Goal: Obtain resource: Obtain resource

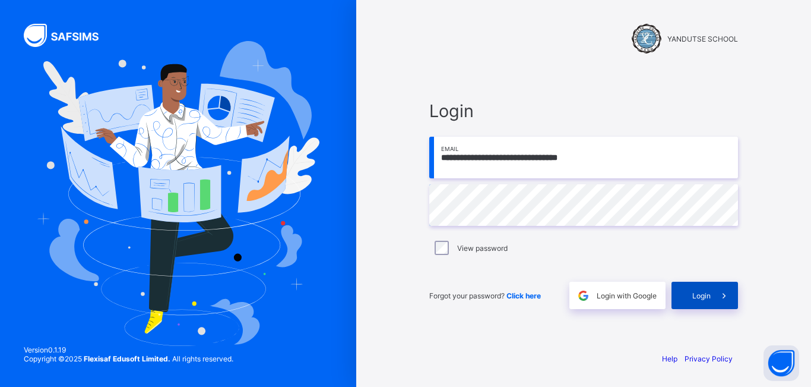
drag, startPoint x: 707, startPoint y: 298, endPoint x: 703, endPoint y: 303, distance: 6.4
click at [706, 298] on span "Login" at bounding box center [702, 295] width 18 height 9
click at [707, 295] on span "Login" at bounding box center [702, 295] width 18 height 9
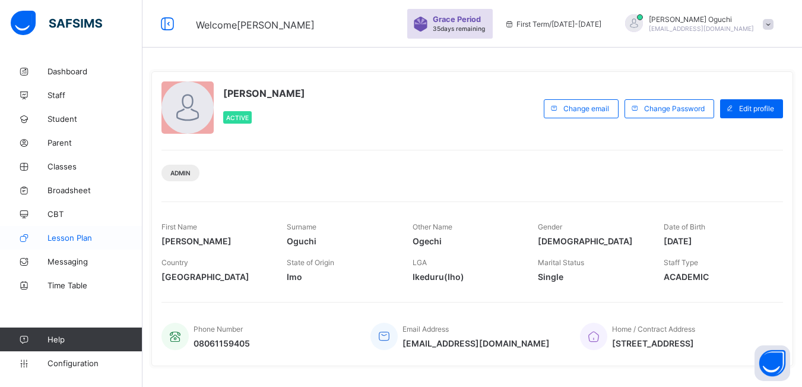
drag, startPoint x: 576, startPoint y: 16, endPoint x: 37, endPoint y: 226, distance: 577.7
click at [116, 161] on link "Classes" at bounding box center [71, 166] width 143 height 24
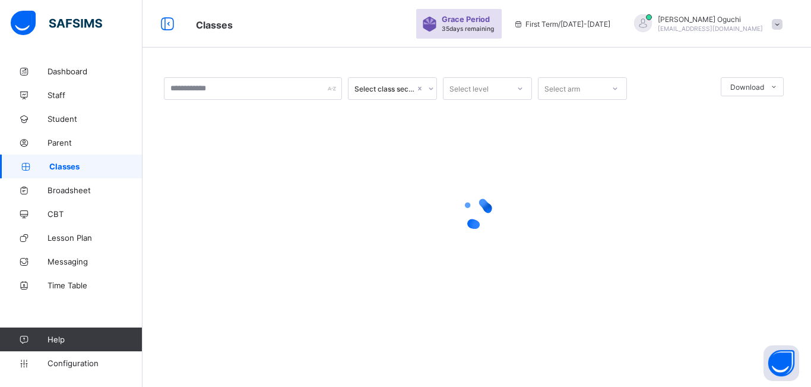
click at [71, 163] on span "Classes" at bounding box center [95, 167] width 93 height 10
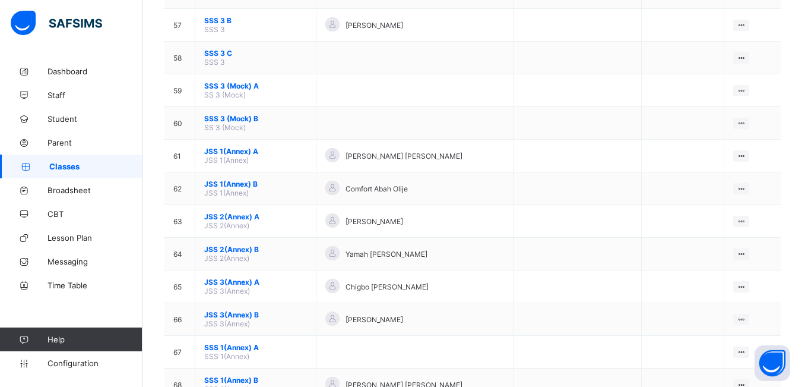
scroll to position [2019, 0]
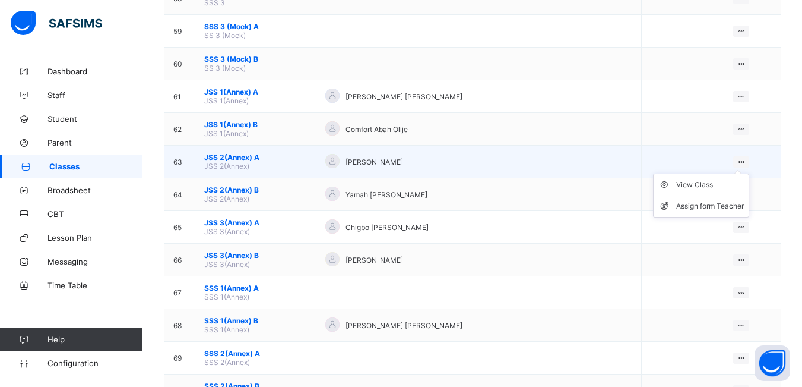
click at [743, 160] on icon at bounding box center [741, 161] width 10 height 9
click at [693, 187] on div "View Class" at bounding box center [711, 185] width 68 height 12
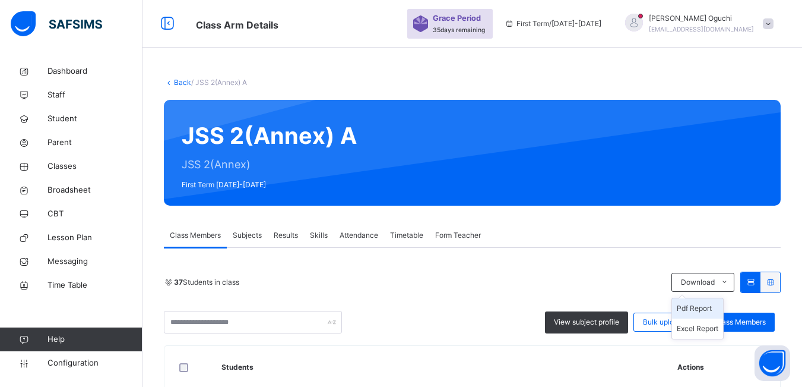
click at [706, 308] on li "Pdf Report" at bounding box center [697, 308] width 51 height 20
click at [68, 165] on span "Classes" at bounding box center [95, 166] width 95 height 12
click at [69, 166] on span "Classes" at bounding box center [95, 166] width 95 height 12
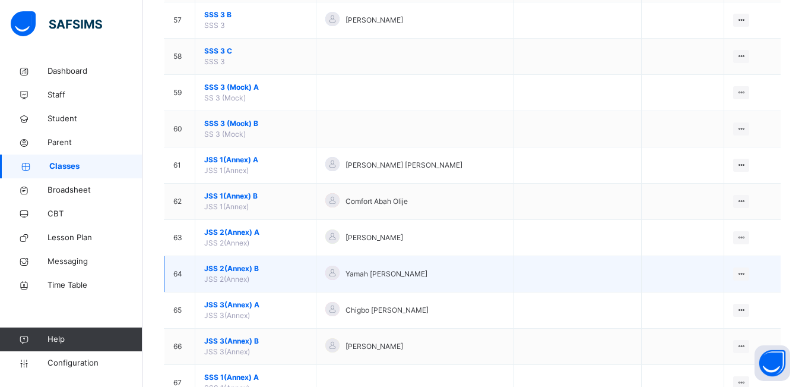
scroll to position [2198, 0]
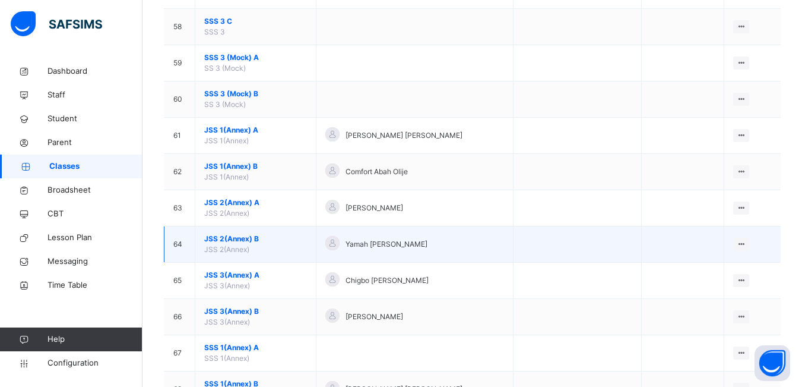
click at [245, 242] on span "JSS 2(Annex) B" at bounding box center [255, 238] width 103 height 11
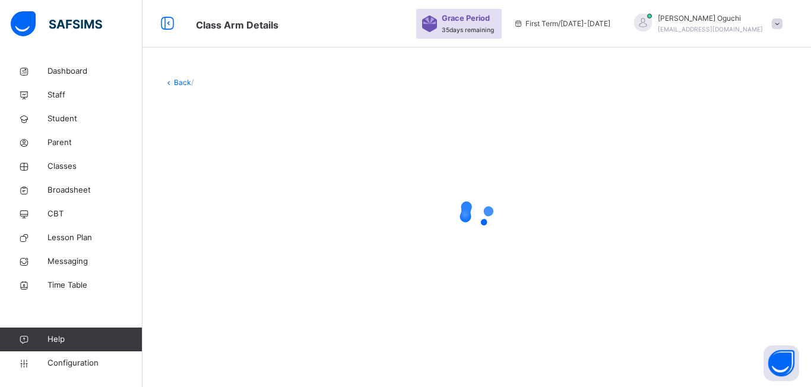
click at [245, 242] on div at bounding box center [477, 213] width 626 height 226
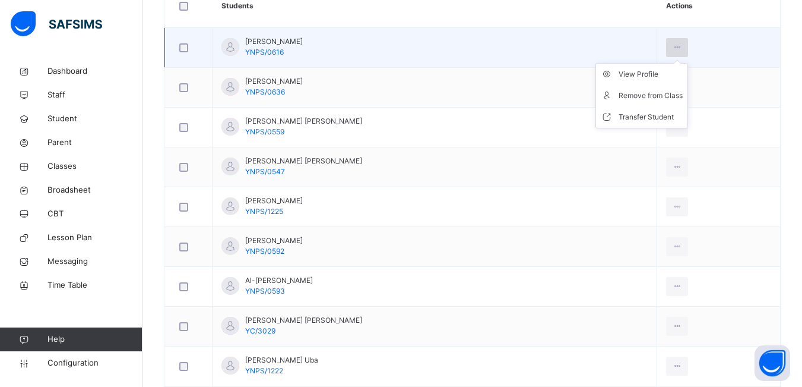
scroll to position [174, 0]
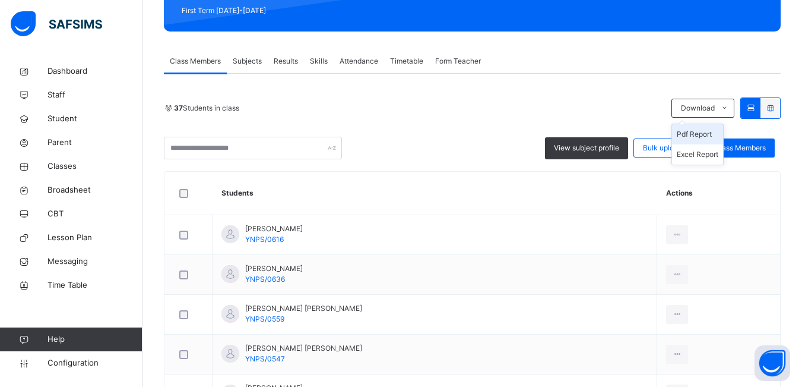
click at [712, 133] on li "Pdf Report" at bounding box center [697, 134] width 51 height 20
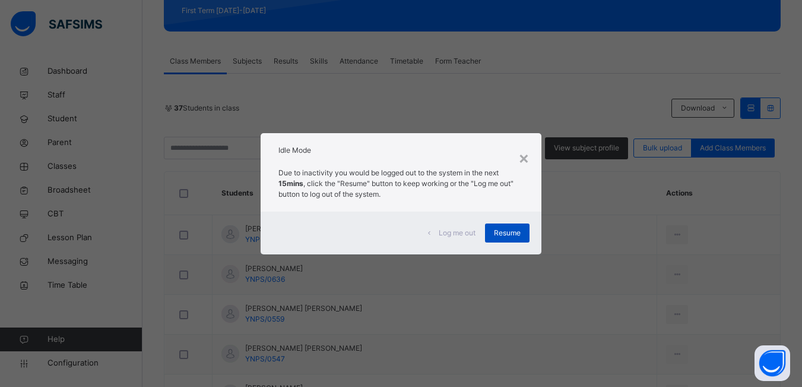
click at [518, 230] on span "Resume" at bounding box center [507, 232] width 27 height 11
click at [512, 229] on span "Resume" at bounding box center [507, 232] width 27 height 11
click at [506, 235] on span "Resume" at bounding box center [507, 232] width 27 height 11
click at [507, 225] on div "Resume" at bounding box center [507, 232] width 45 height 19
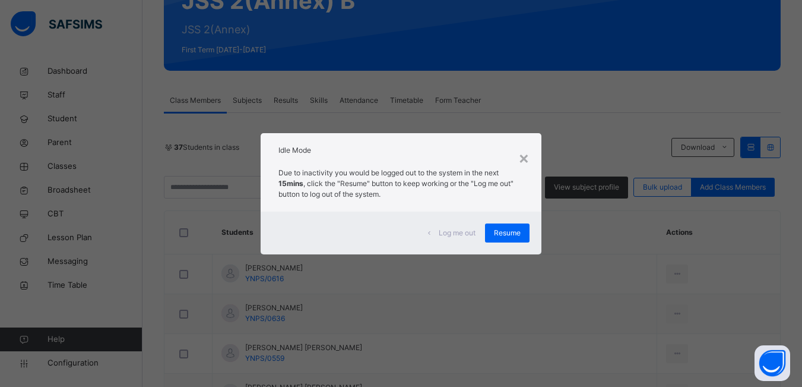
scroll to position [115, 0]
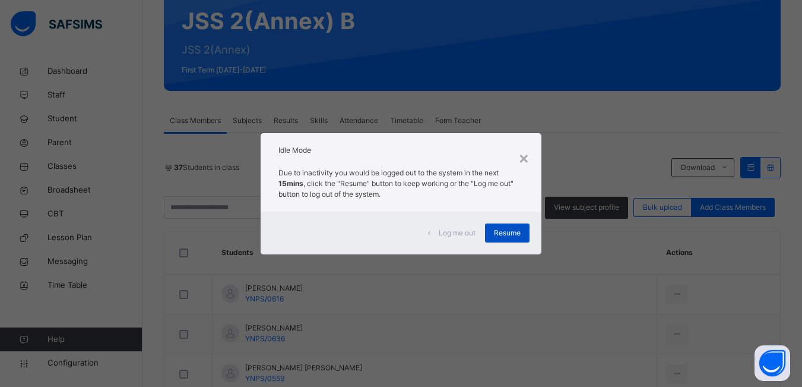
click at [514, 235] on span "Resume" at bounding box center [507, 232] width 27 height 11
click at [499, 230] on span "Resume" at bounding box center [507, 232] width 27 height 11
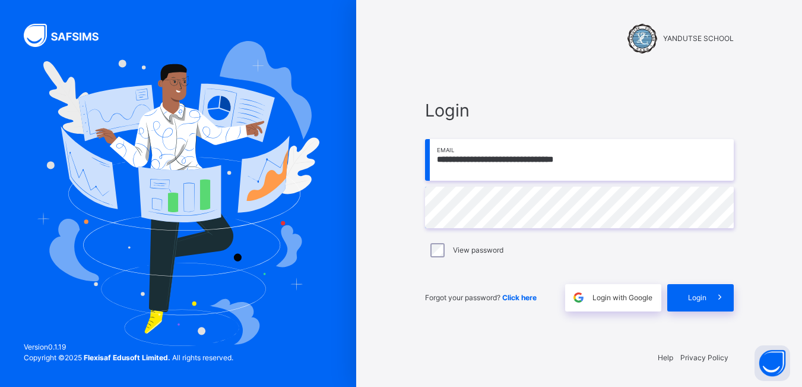
click at [499, 230] on div "**********" at bounding box center [579, 203] width 309 height 213
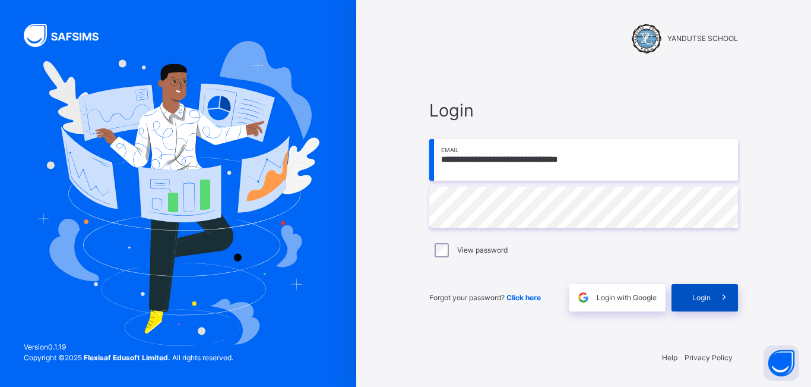
click at [711, 298] on span at bounding box center [724, 297] width 27 height 27
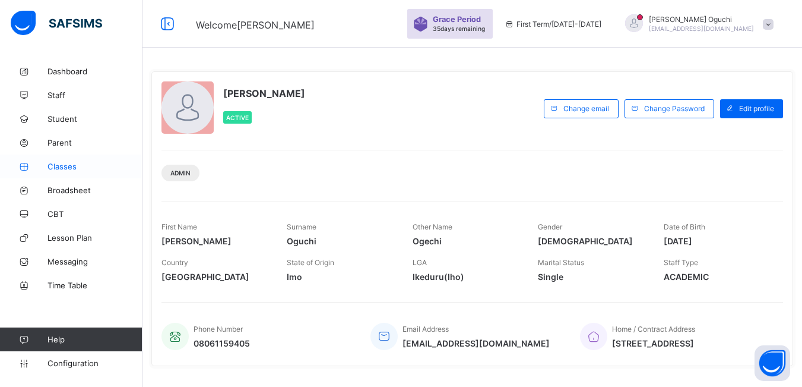
click at [81, 167] on span "Classes" at bounding box center [95, 167] width 95 height 10
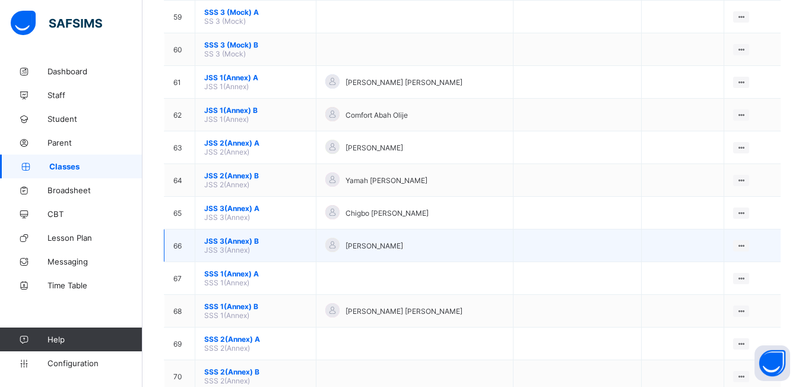
scroll to position [2079, 0]
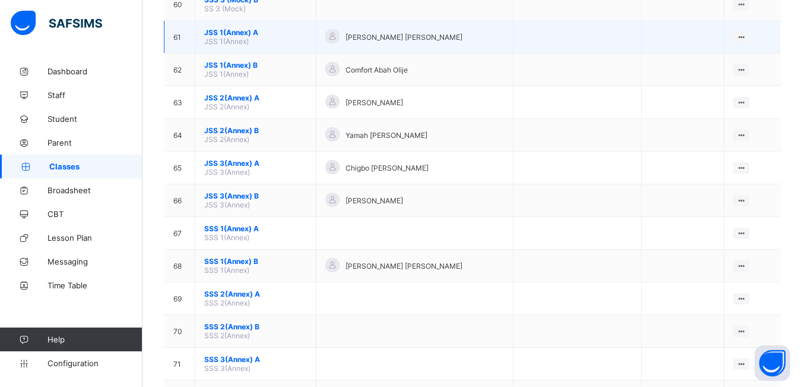
click at [217, 32] on span "JSS 1(Annex) A" at bounding box center [255, 32] width 103 height 9
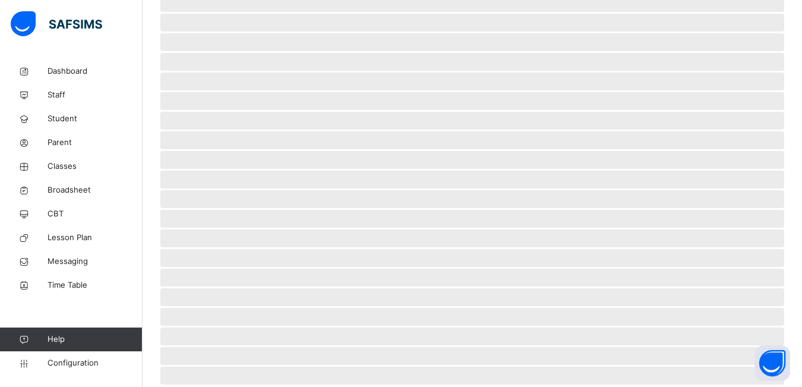
click at [219, 33] on span "‌" at bounding box center [472, 42] width 624 height 18
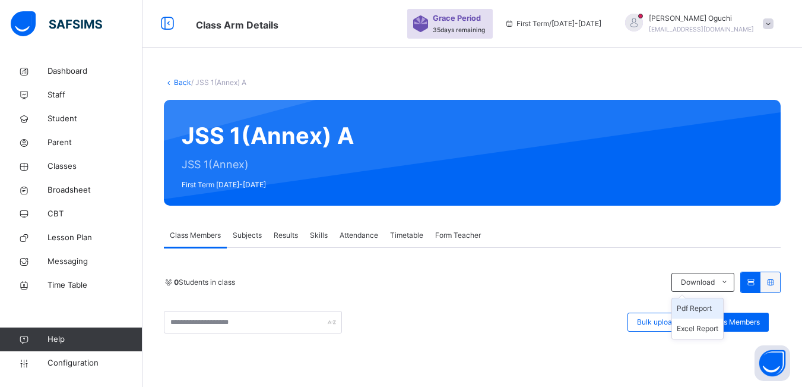
click at [713, 308] on li "Pdf Report" at bounding box center [697, 308] width 51 height 20
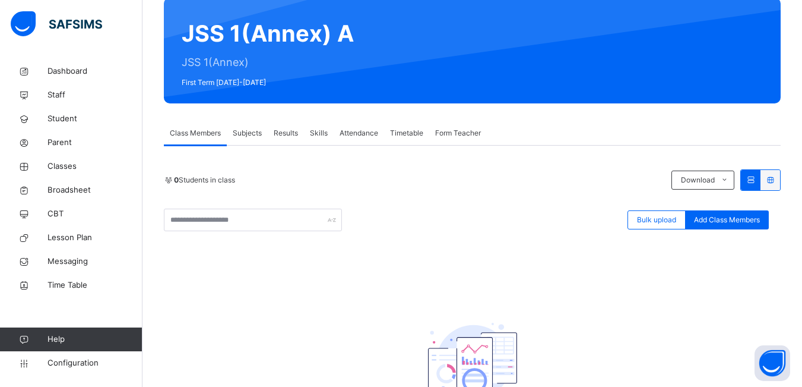
scroll to position [87, 0]
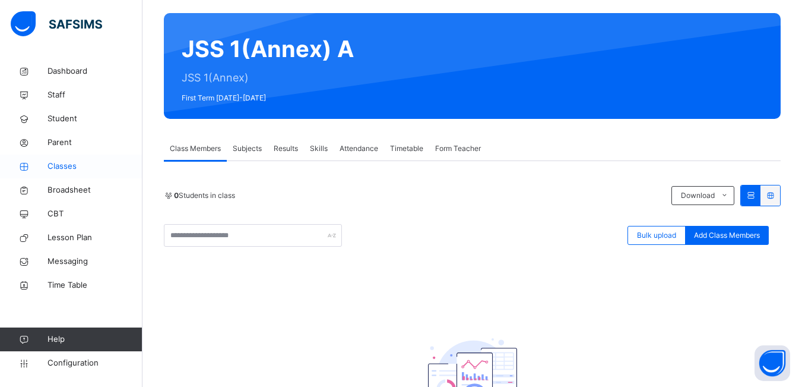
click at [71, 160] on span "Classes" at bounding box center [95, 166] width 95 height 12
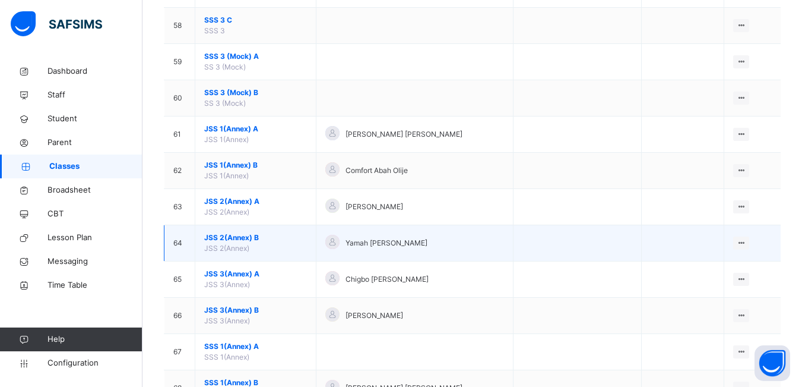
scroll to position [2257, 0]
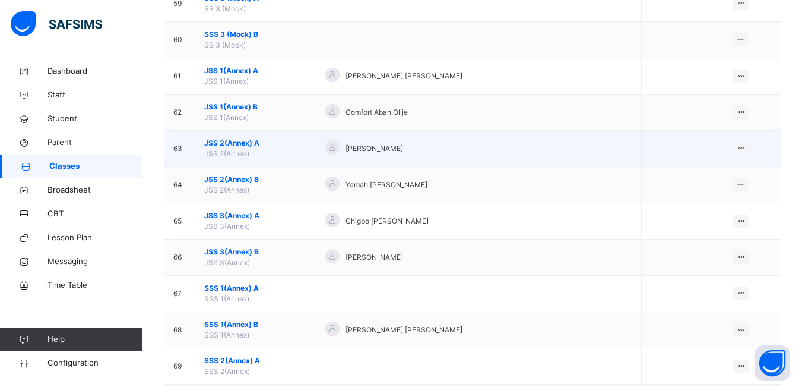
click at [244, 150] on span "JSS 2(Annex)" at bounding box center [226, 153] width 45 height 9
click at [233, 142] on span "JSS 2(Annex) A" at bounding box center [255, 143] width 103 height 11
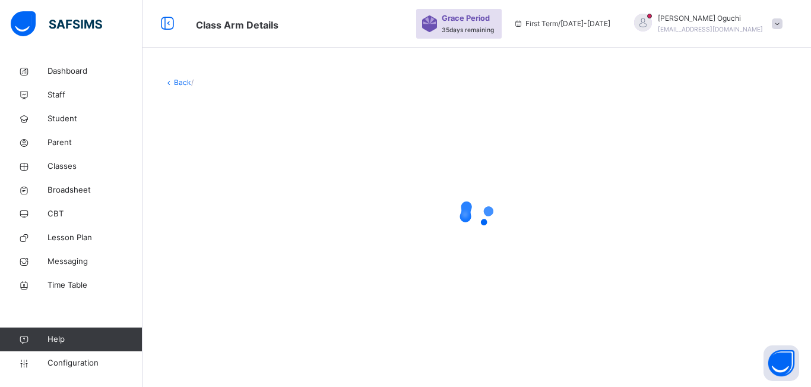
click at [233, 142] on div at bounding box center [477, 213] width 626 height 226
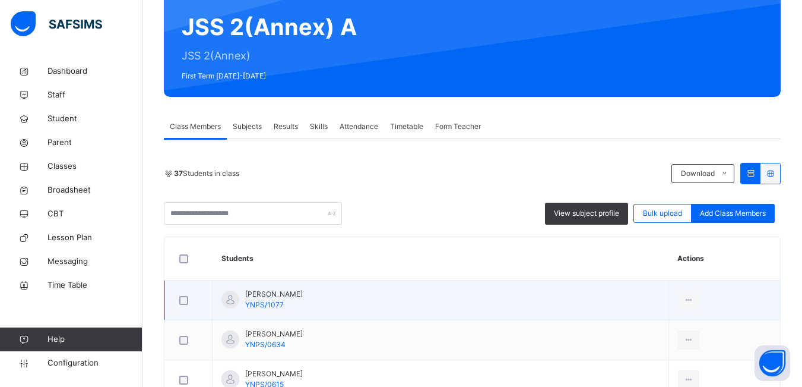
scroll to position [178, 0]
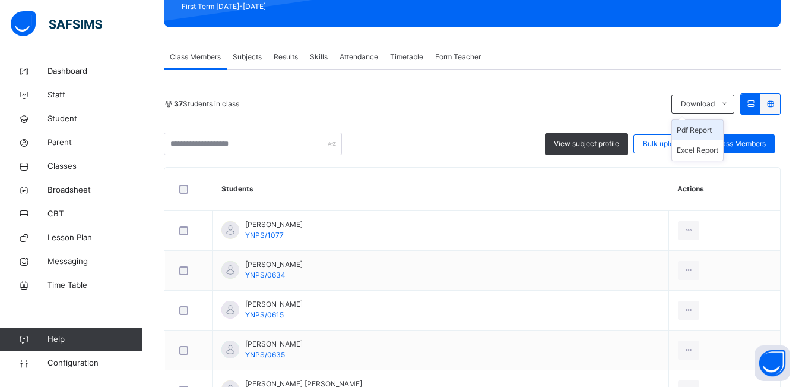
click at [705, 131] on li "Pdf Report" at bounding box center [697, 130] width 51 height 20
click at [709, 127] on li "Pdf Report" at bounding box center [697, 130] width 51 height 20
click at [438, 105] on div "37 Students in class" at bounding box center [415, 104] width 502 height 11
click at [58, 167] on span "Classes" at bounding box center [95, 166] width 95 height 12
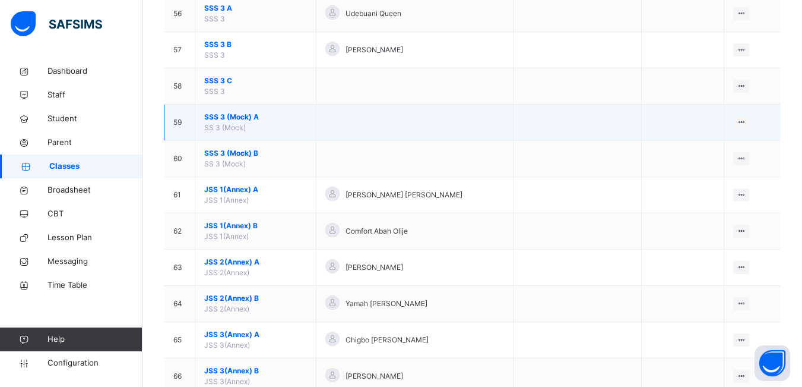
scroll to position [2198, 0]
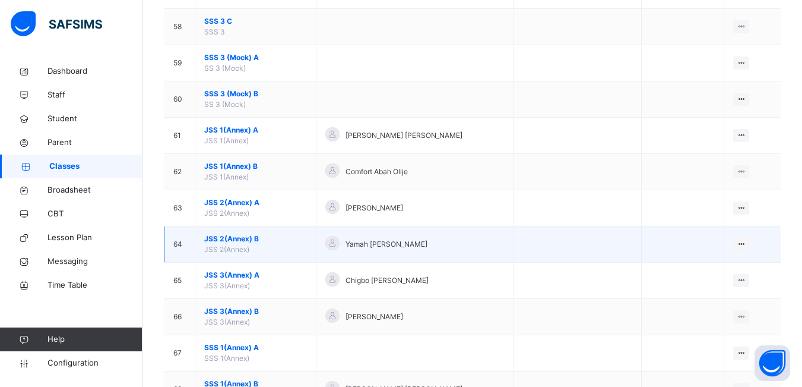
click at [247, 243] on span "JSS 2(Annex) B" at bounding box center [255, 238] width 103 height 11
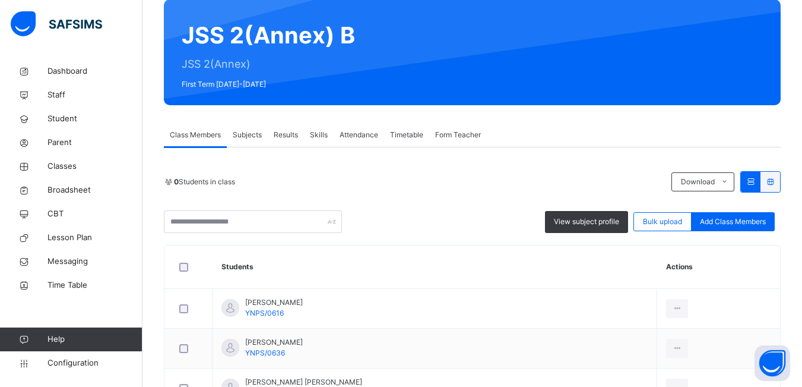
scroll to position [178, 0]
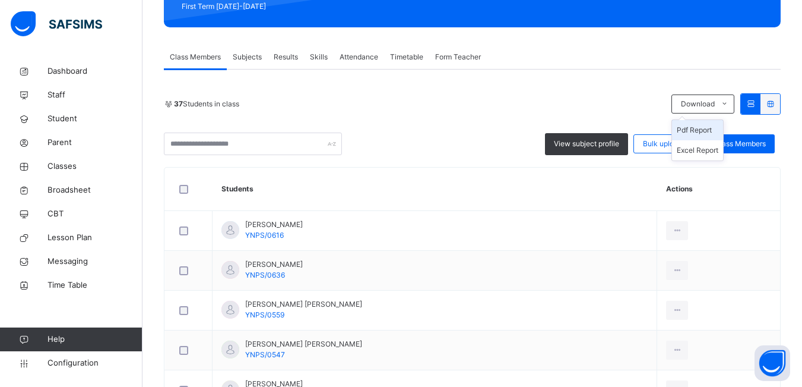
click at [710, 128] on li "Pdf Report" at bounding box center [697, 130] width 51 height 20
click at [507, 105] on div "37 Students in class" at bounding box center [415, 104] width 502 height 11
click at [724, 119] on ul "Pdf Report Excel Report" at bounding box center [698, 140] width 52 height 42
click at [712, 129] on li "Pdf Report" at bounding box center [697, 130] width 51 height 20
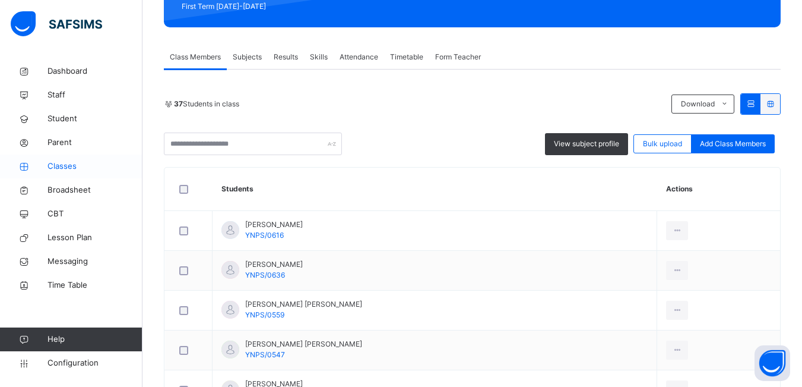
click at [72, 163] on span "Classes" at bounding box center [95, 166] width 95 height 12
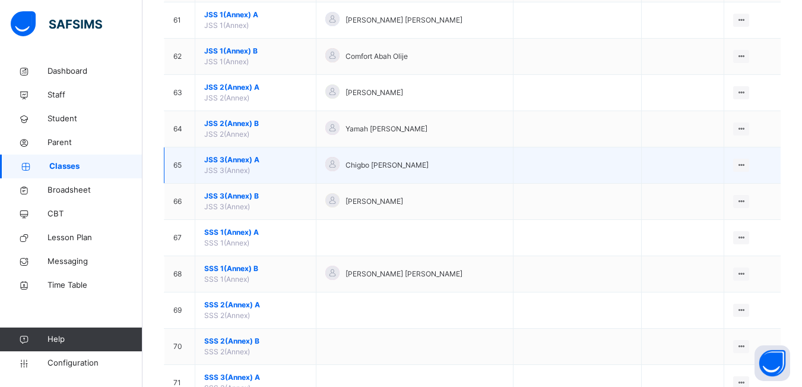
scroll to position [2316, 0]
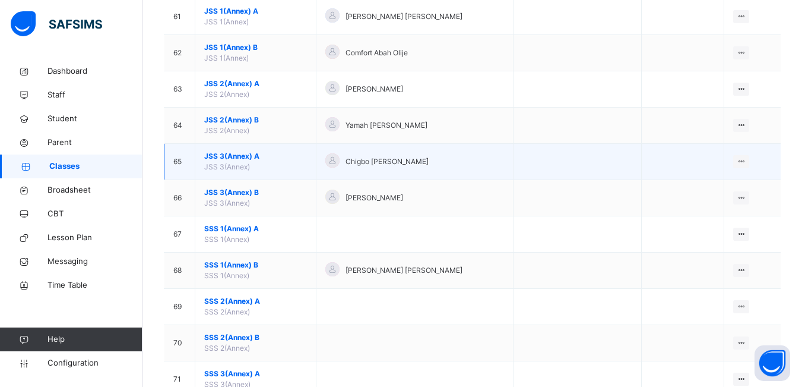
click at [238, 162] on td "JSS 3(Annex) A JSS 3(Annex)" at bounding box center [255, 162] width 121 height 36
click at [239, 165] on span "JSS 3(Annex)" at bounding box center [227, 166] width 46 height 9
click at [214, 153] on span "JSS 3(Annex) A" at bounding box center [255, 156] width 103 height 11
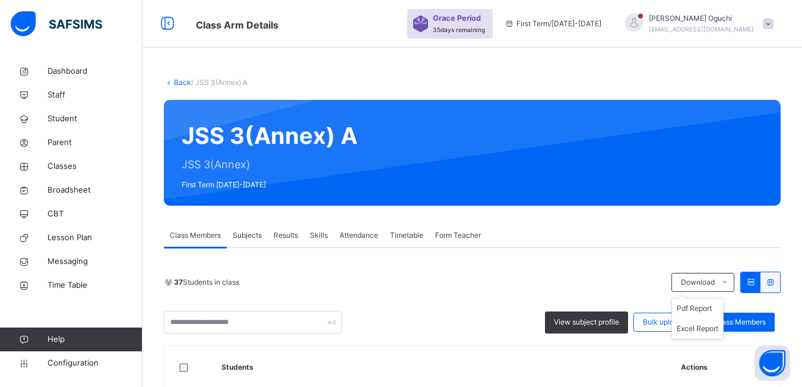
drag, startPoint x: 715, startPoint y: 283, endPoint x: 713, endPoint y: 296, distance: 13.2
click at [715, 285] on span "Download" at bounding box center [698, 282] width 34 height 11
click at [706, 308] on li "Pdf Report" at bounding box center [697, 308] width 51 height 20
click at [712, 308] on li "Pdf Report" at bounding box center [697, 308] width 51 height 20
click at [445, 314] on div "View subject profile Bulk upload Add Class Members" at bounding box center [472, 322] width 617 height 23
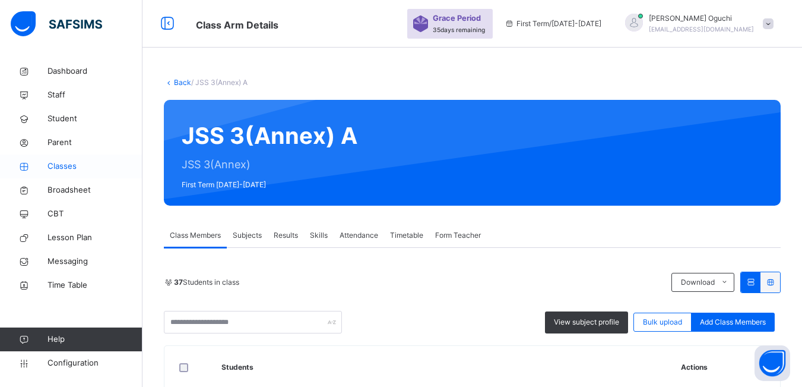
click at [67, 165] on span "Classes" at bounding box center [95, 166] width 95 height 12
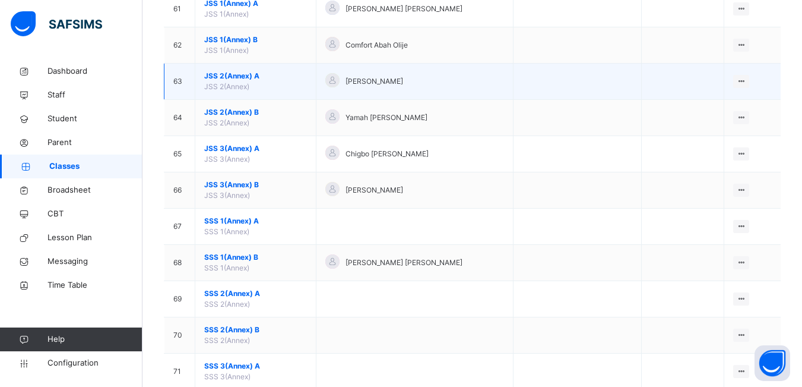
scroll to position [2257, 0]
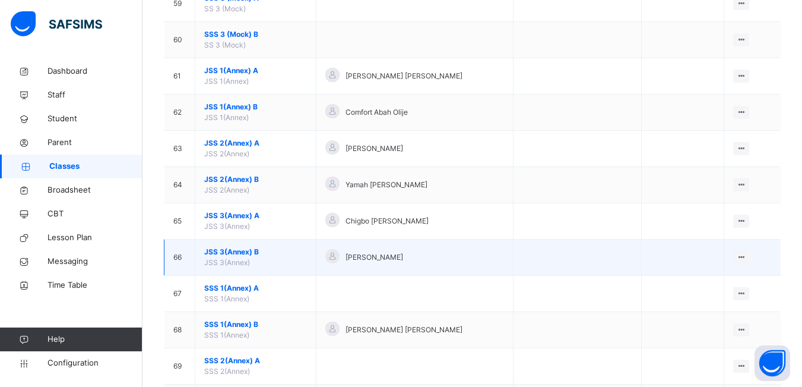
click at [305, 260] on td "JSS 3(Annex) B JSS 3(Annex)" at bounding box center [255, 257] width 121 height 36
click at [236, 264] on span "JSS 3(Annex)" at bounding box center [227, 262] width 46 height 9
click at [237, 263] on span "JSS 3(Annex)" at bounding box center [227, 262] width 46 height 9
click at [245, 252] on span "JSS 3(Annex) B" at bounding box center [255, 251] width 103 height 11
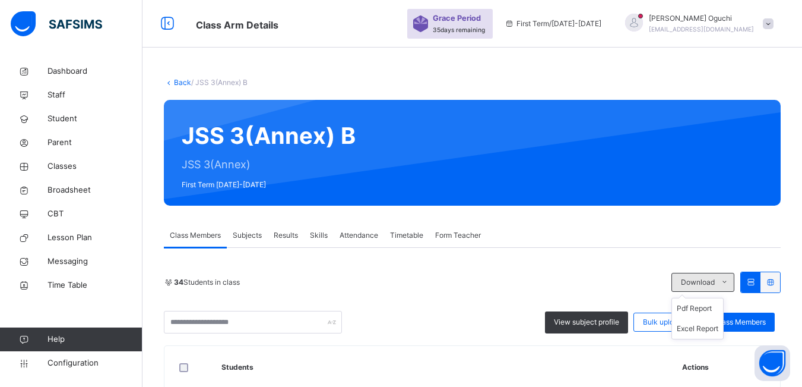
click at [715, 282] on span "Download" at bounding box center [698, 282] width 34 height 11
click at [706, 307] on li "Pdf Report" at bounding box center [697, 308] width 51 height 20
click at [714, 306] on li "Pdf Report" at bounding box center [697, 308] width 51 height 20
click at [729, 284] on icon at bounding box center [724, 282] width 9 height 10
click at [707, 307] on li "Pdf Report" at bounding box center [697, 308] width 51 height 20
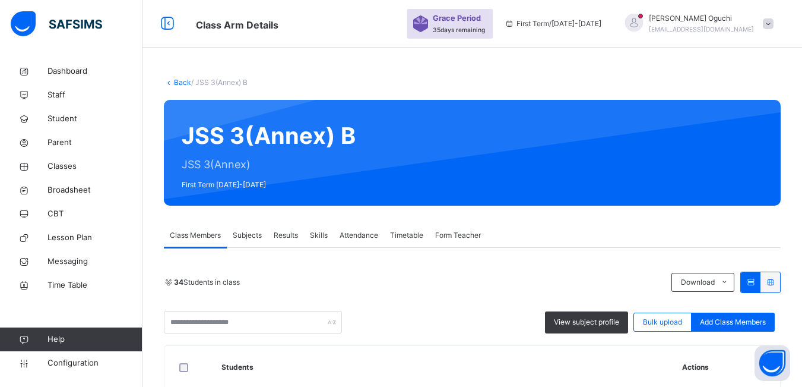
click at [509, 233] on div "Class Members Subjects Results Skills Attendance Timetable Form Teacher" at bounding box center [472, 235] width 617 height 24
click at [713, 307] on li "Pdf Report" at bounding box center [697, 308] width 51 height 20
